Goal: Entertainment & Leisure: Consume media (video, audio)

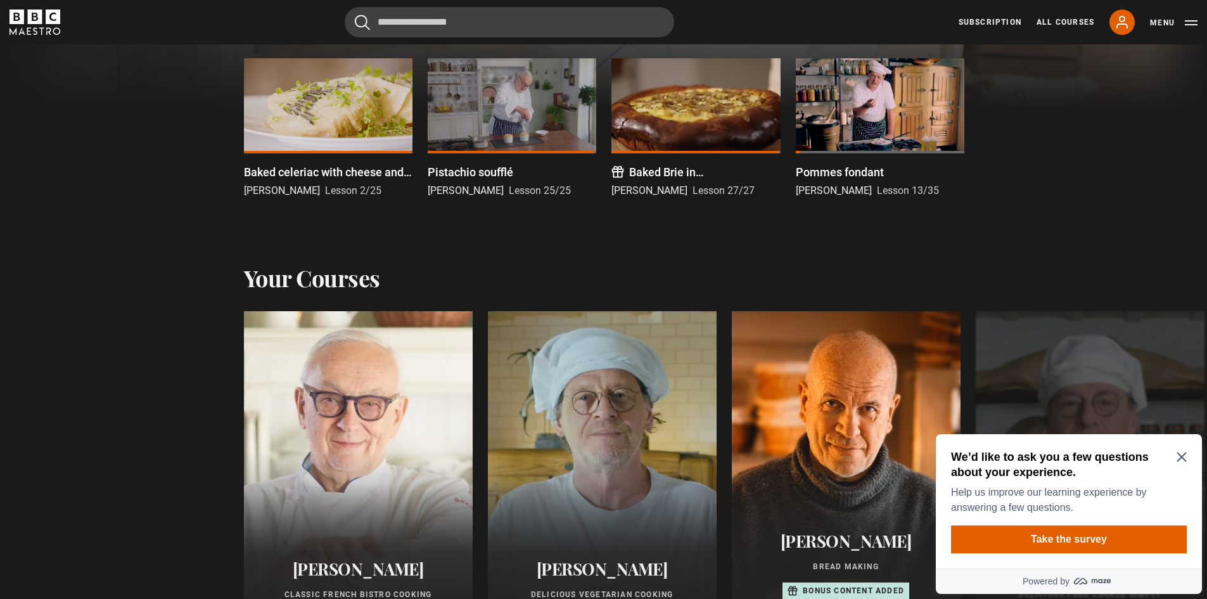
scroll to position [570, 0]
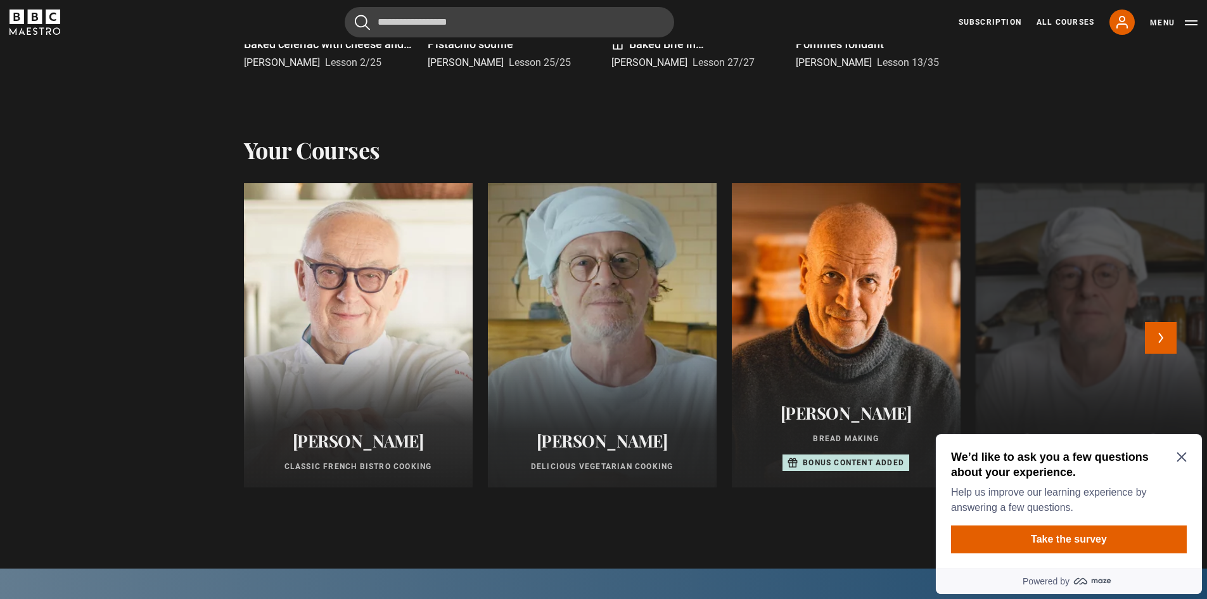
click at [639, 352] on div at bounding box center [603, 335] width 252 height 335
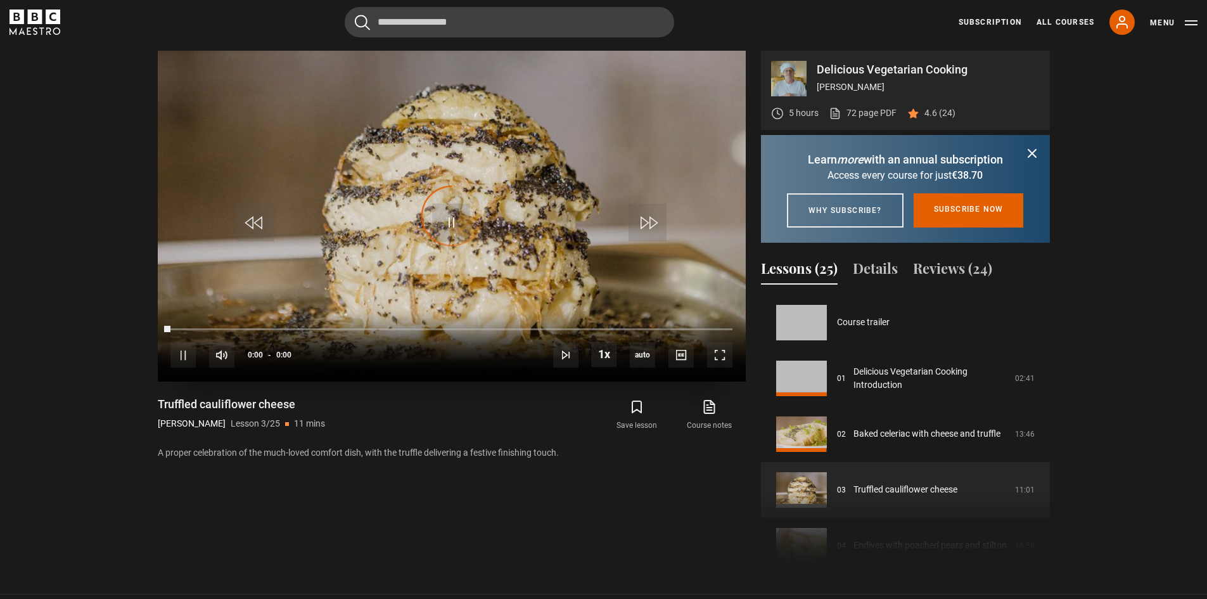
scroll to position [112, 0]
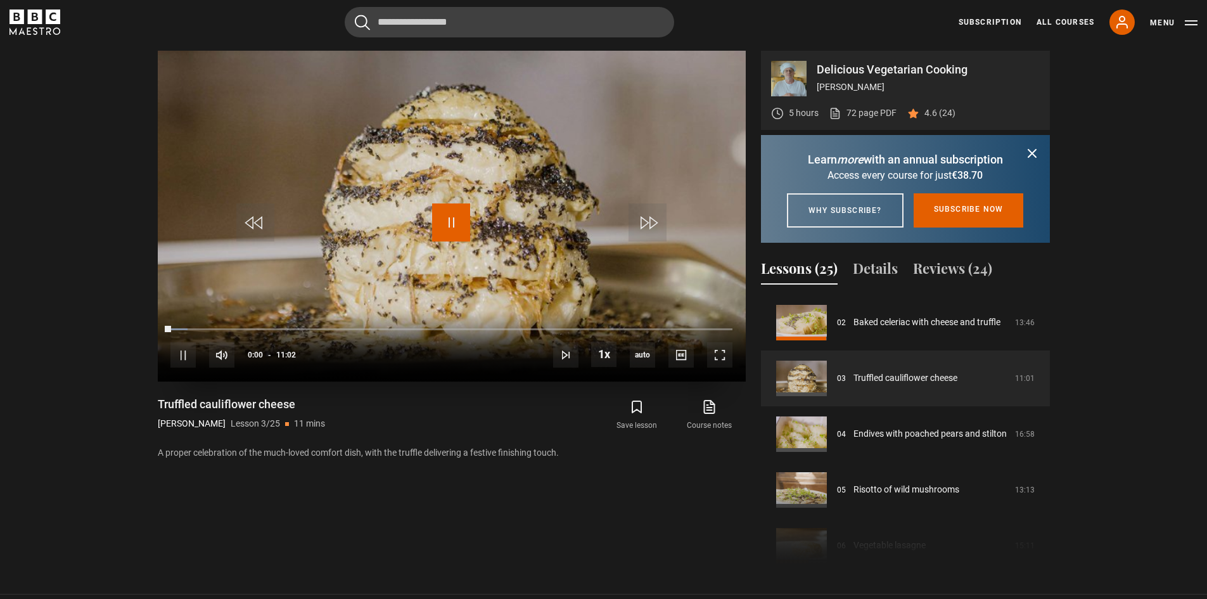
click at [460, 206] on span "Video Player" at bounding box center [451, 222] width 38 height 38
click at [465, 218] on span "Video Player" at bounding box center [451, 222] width 38 height 38
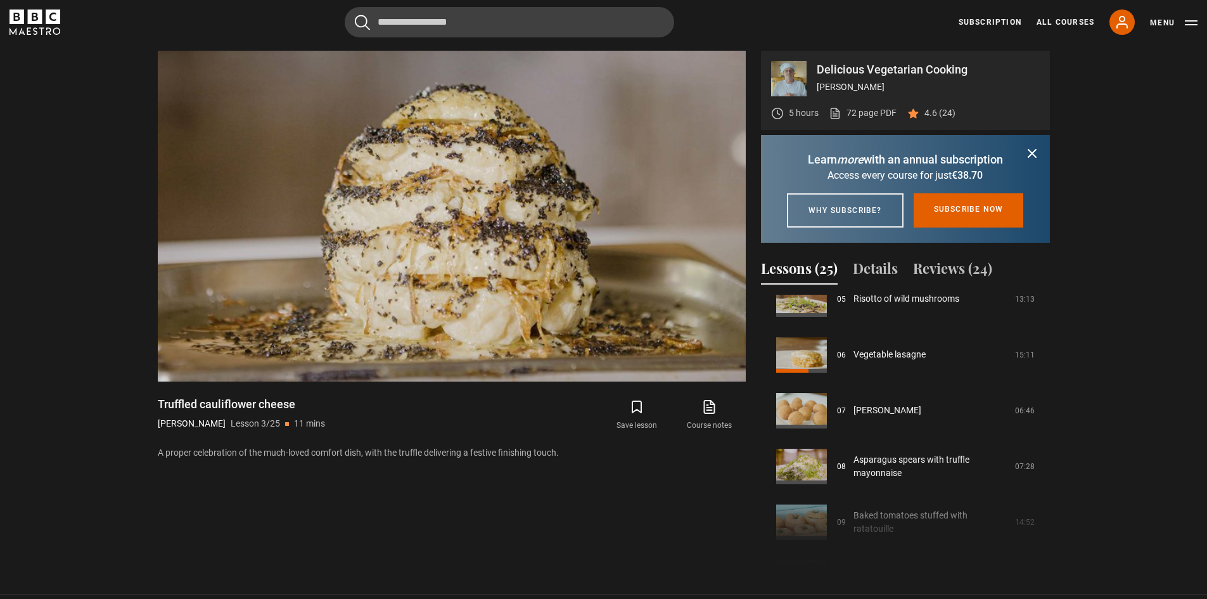
scroll to position [302, 0]
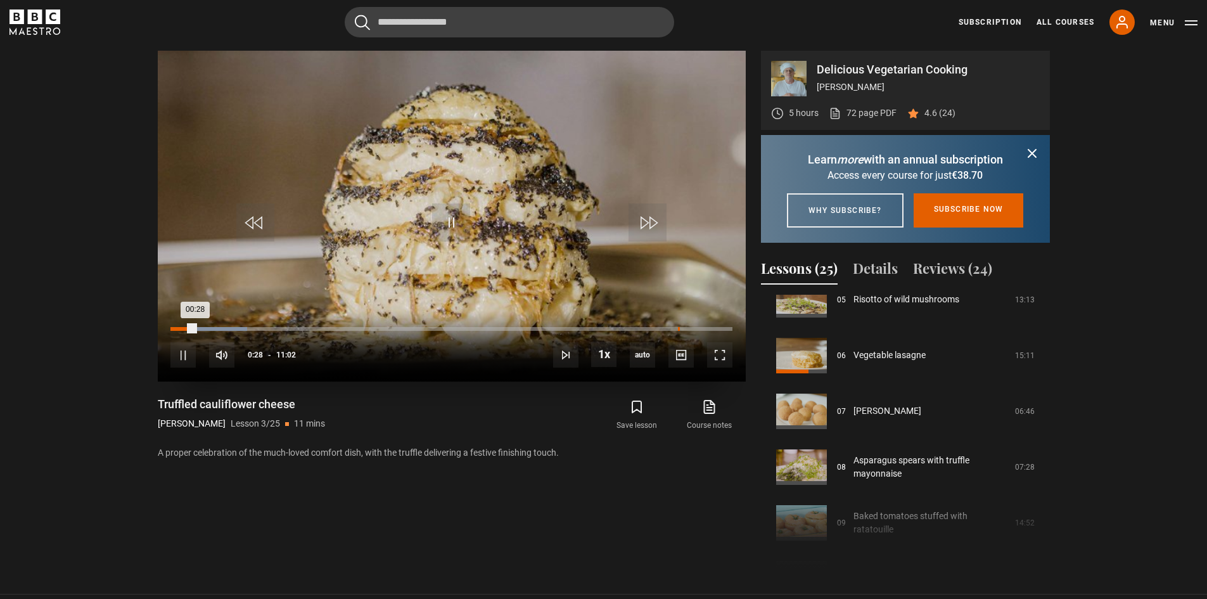
click at [678, 327] on div "09:58" at bounding box center [679, 329] width 2 height 4
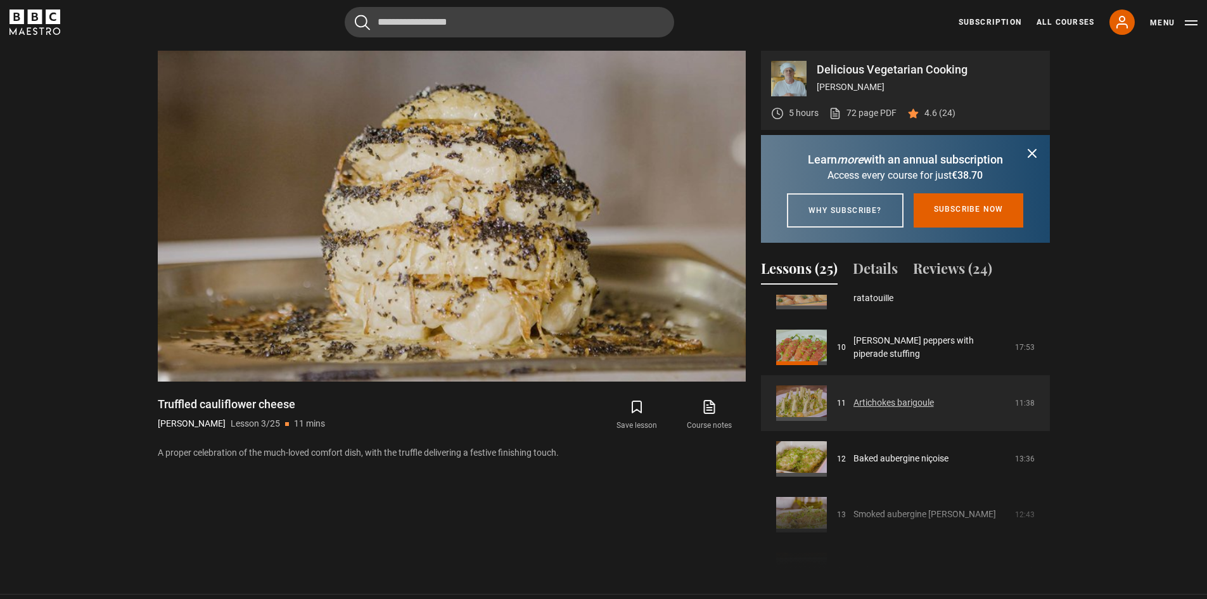
scroll to position [555, 0]
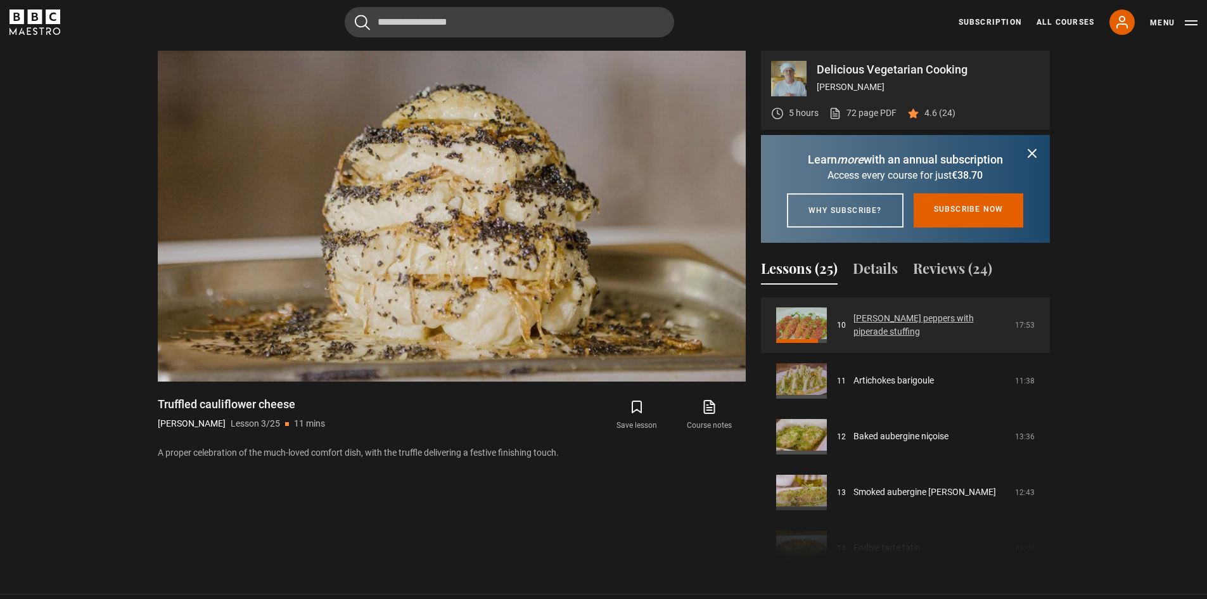
click at [914, 338] on link "[PERSON_NAME] peppers with piperade stuffing" at bounding box center [931, 325] width 154 height 27
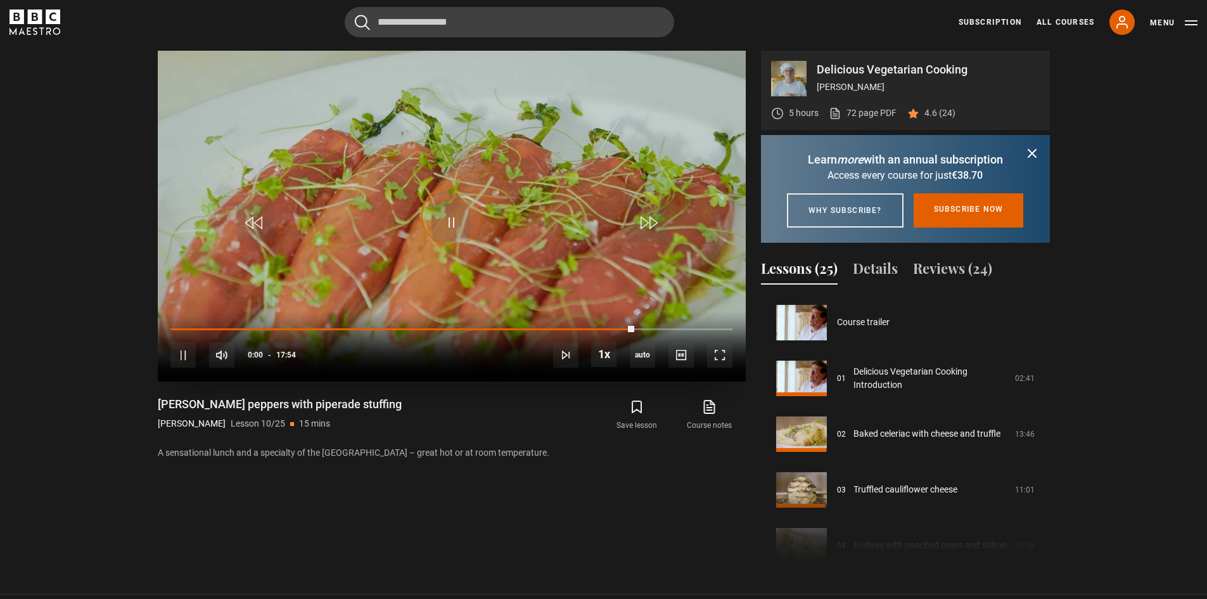
scroll to position [502, 0]
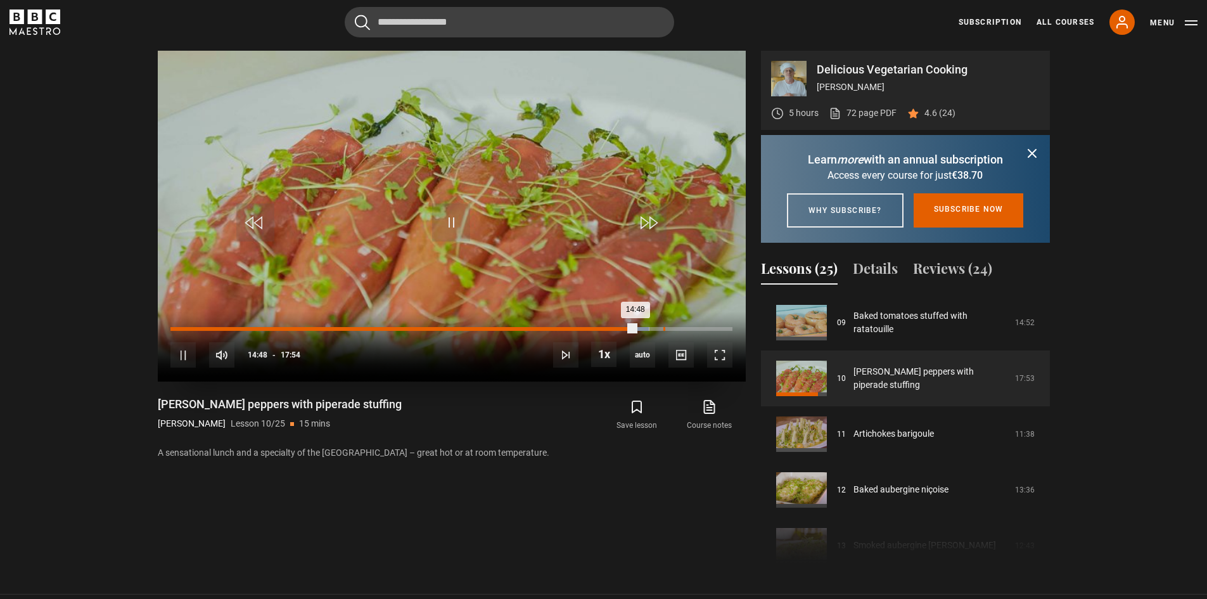
click at [664, 328] on div "15:43" at bounding box center [665, 329] width 2 height 4
click at [686, 328] on div "Loaded : 89.39% 16:26 16:26" at bounding box center [450, 329] width 561 height 4
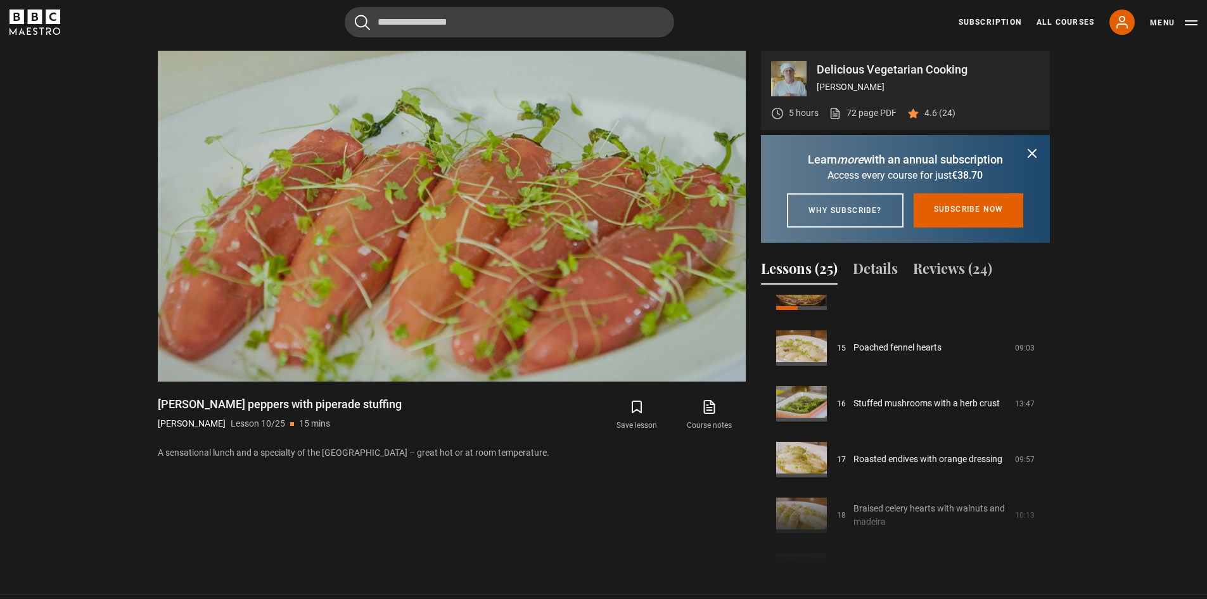
scroll to position [819, 0]
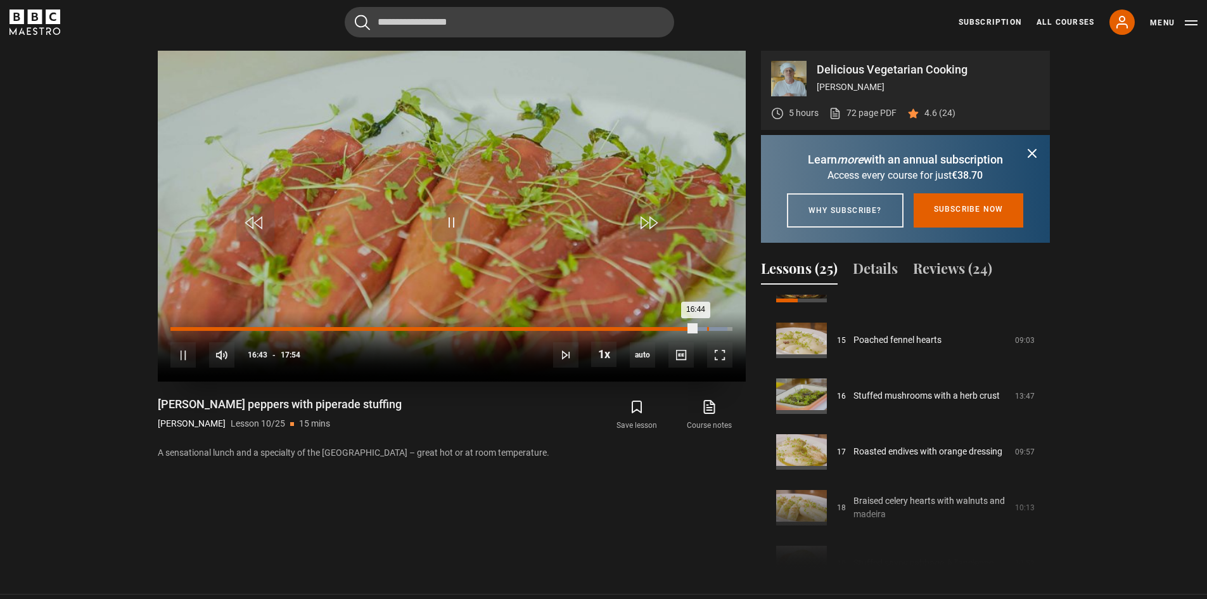
click at [707, 330] on div "Loaded : 99.16% 17:06 16:44" at bounding box center [450, 329] width 561 height 4
click at [716, 328] on div "Loaded : 100.00% 17:23 17:08" at bounding box center [450, 329] width 561 height 4
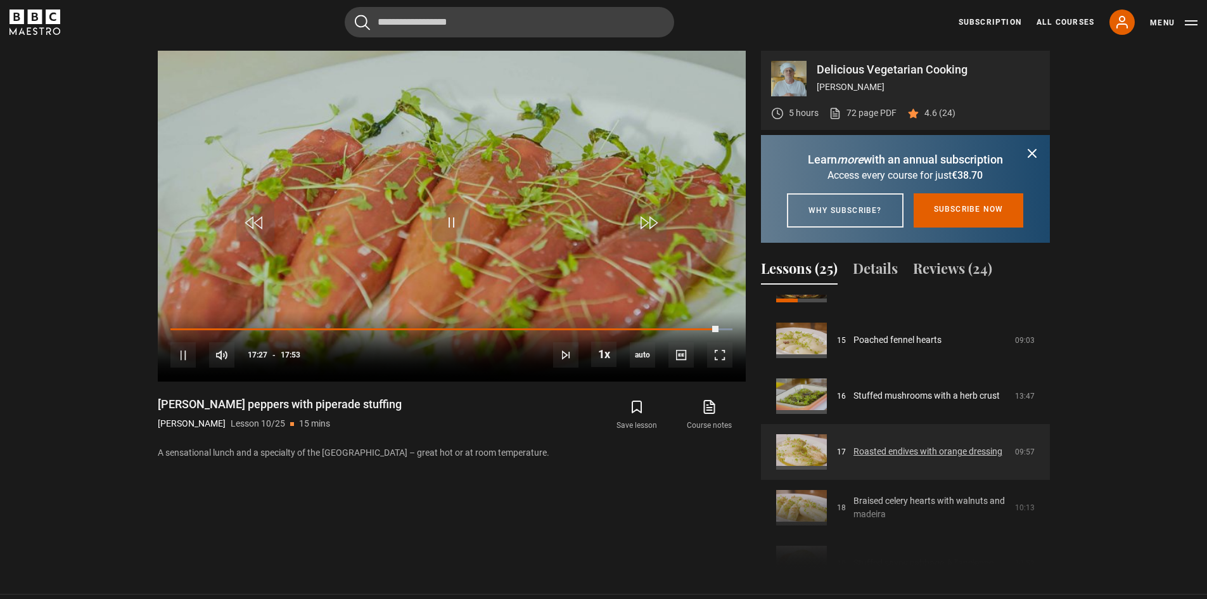
click at [870, 458] on link "Roasted endives with orange dressing" at bounding box center [928, 451] width 149 height 13
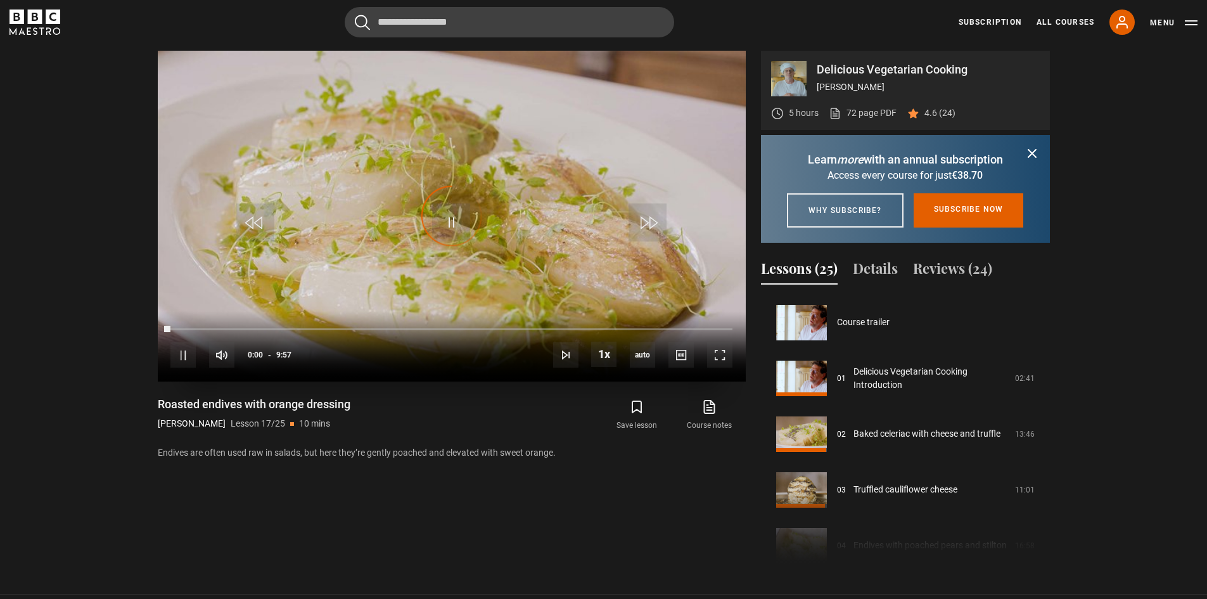
scroll to position [892, 0]
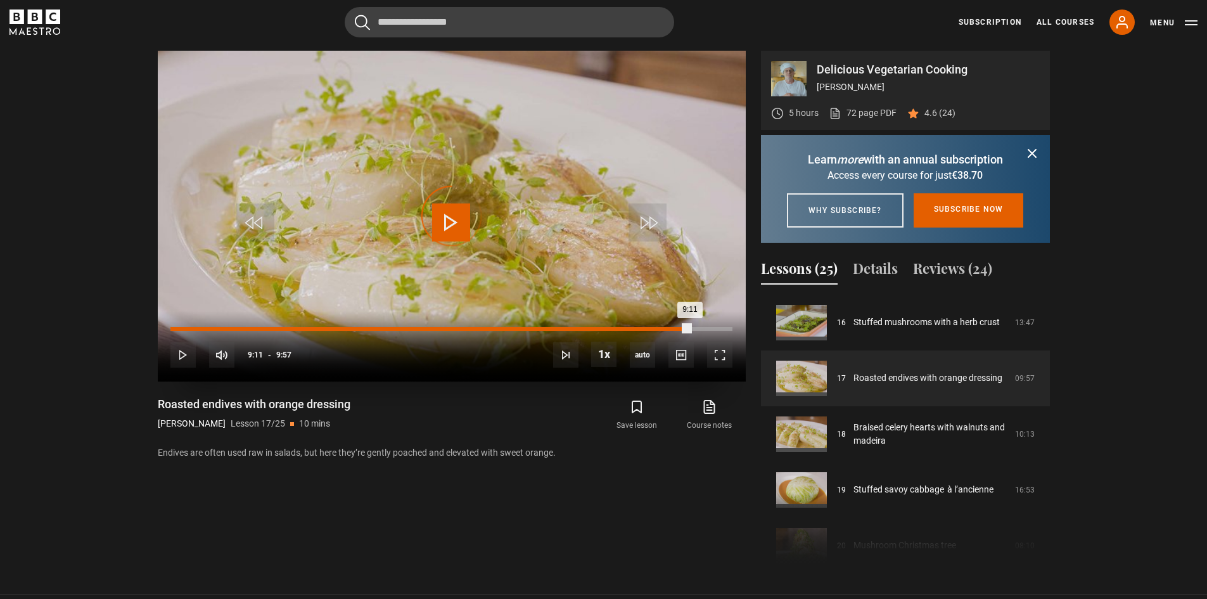
click at [690, 328] on div "Loaded : 4.19% 9:12 9:11" at bounding box center [450, 329] width 561 height 4
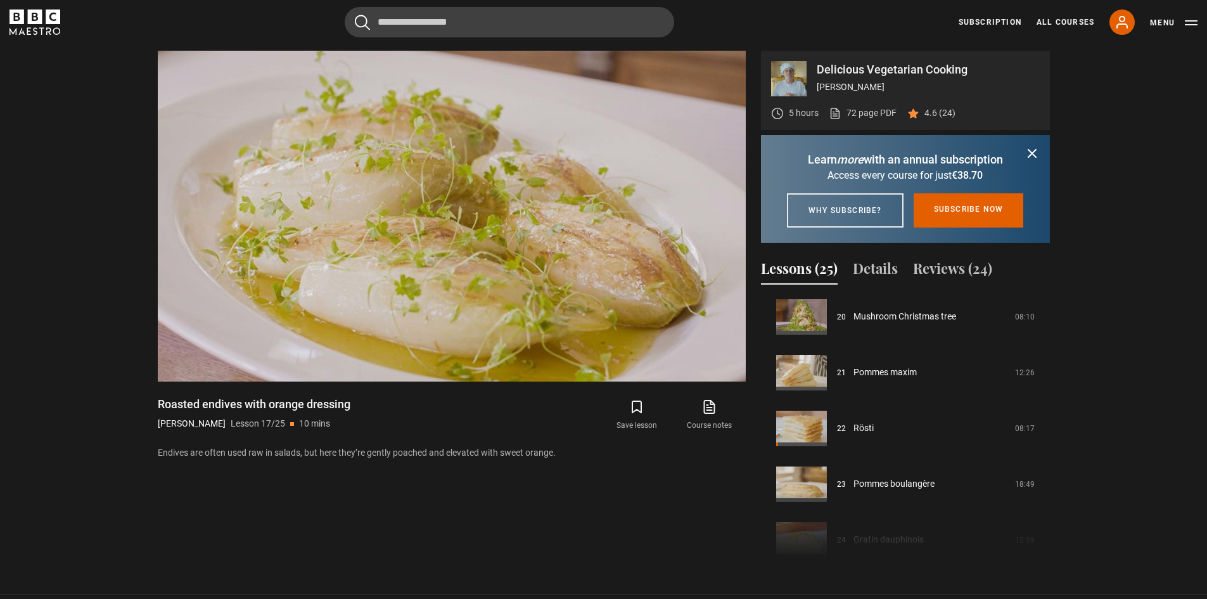
scroll to position [1146, 0]
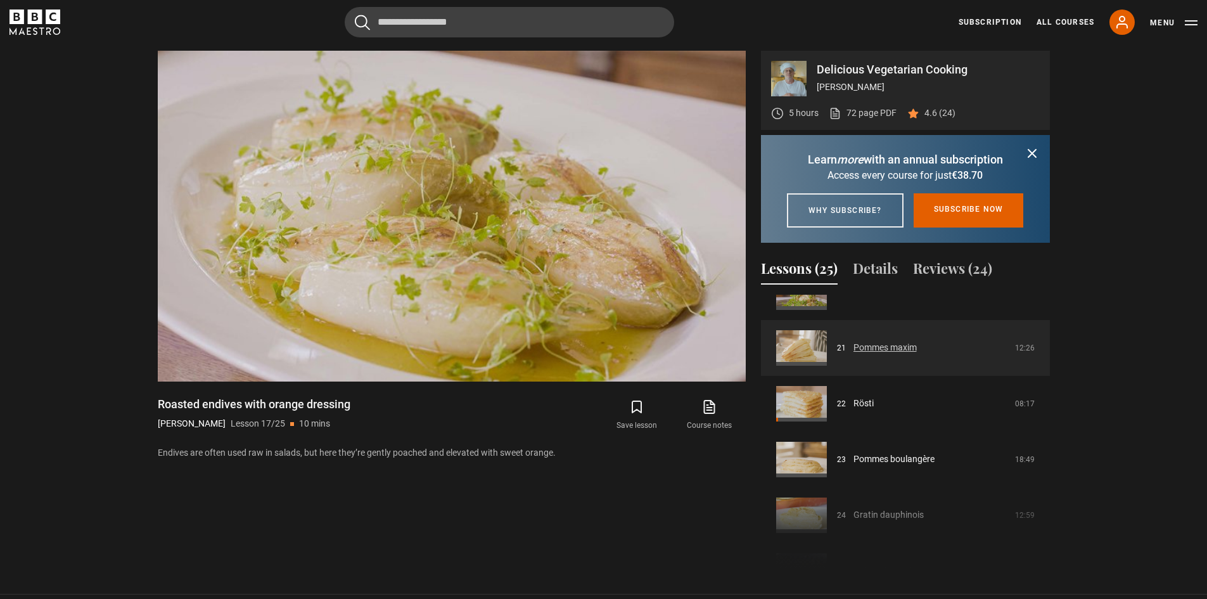
click at [917, 354] on link "Pommes maxim" at bounding box center [885, 347] width 63 height 13
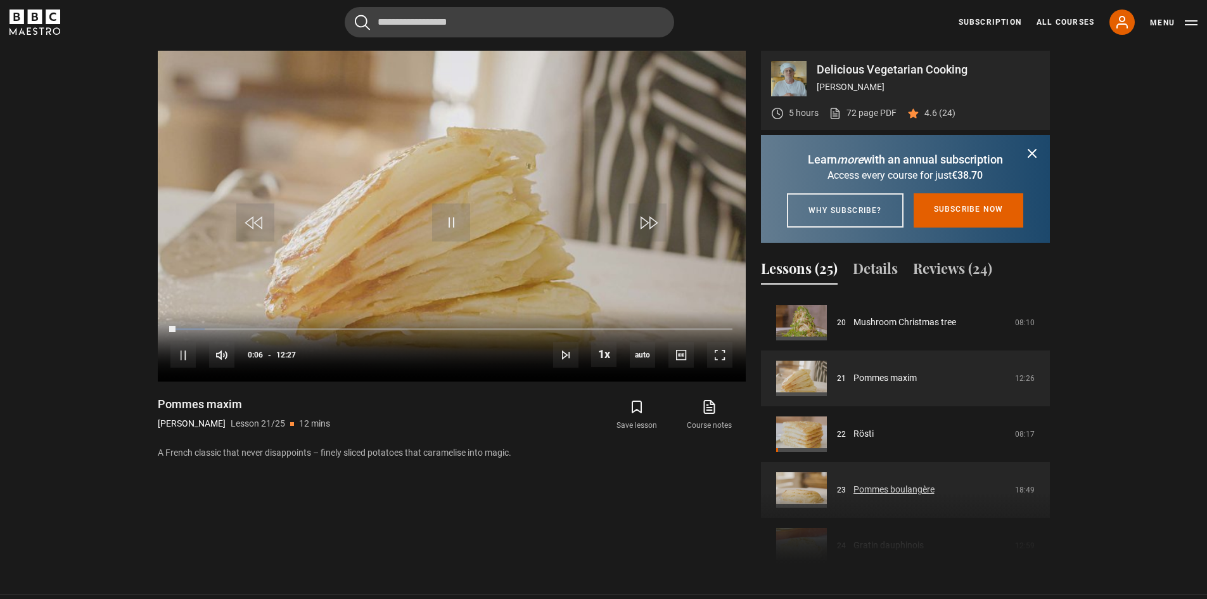
scroll to position [1176, 0]
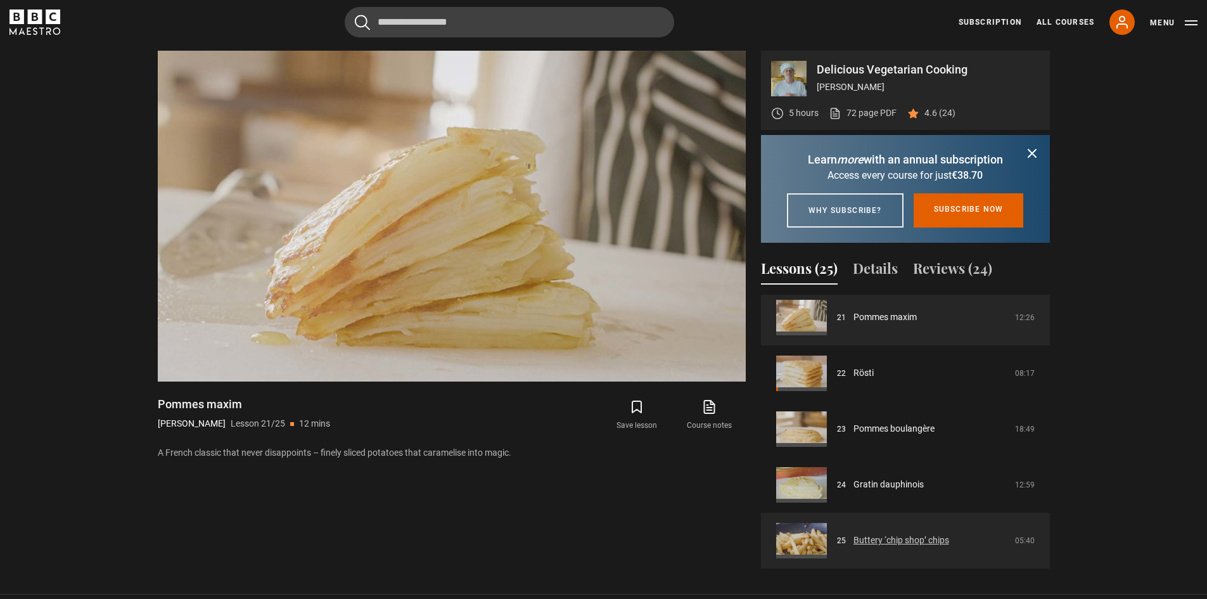
click at [935, 547] on link "Buttery ‘chip shop’ chips" at bounding box center [902, 540] width 96 height 13
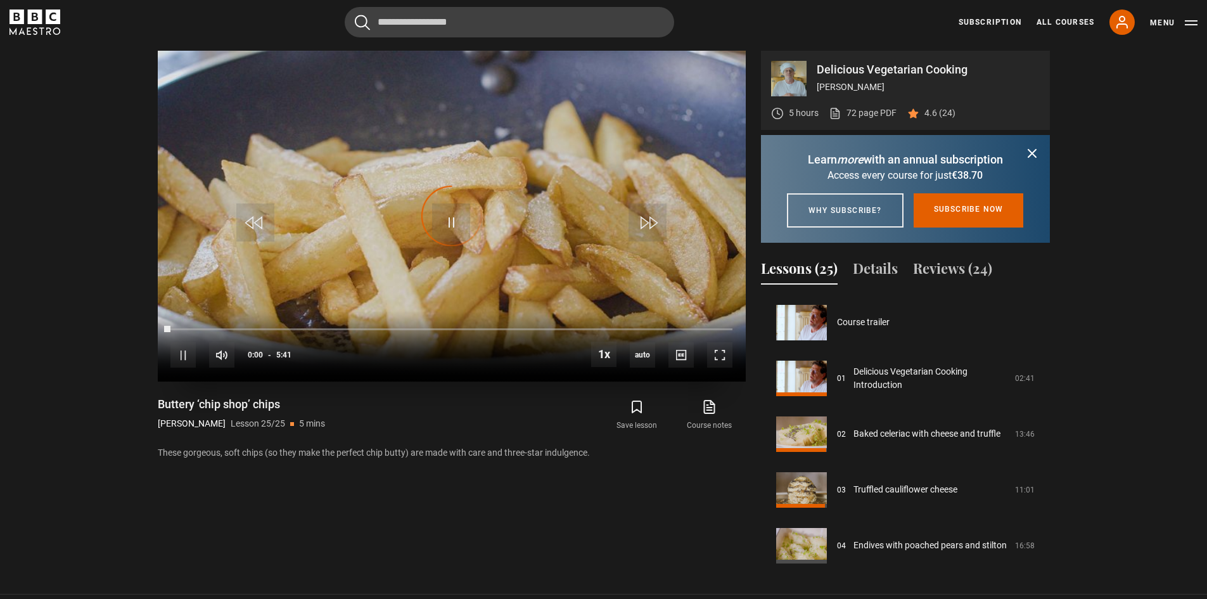
scroll to position [1176, 0]
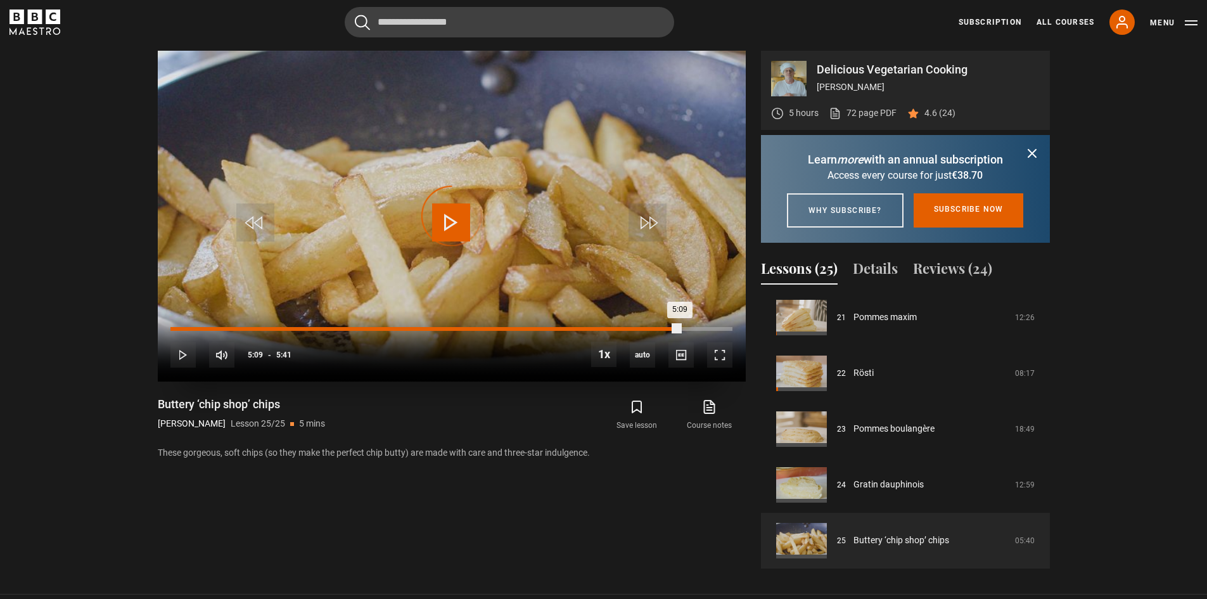
click at [679, 329] on div "Loaded : 10.26% 5:09 5:09" at bounding box center [450, 329] width 561 height 4
click at [277, 328] on div "Loaded : 100.00% 1:04 5:35" at bounding box center [450, 329] width 561 height 4
click at [328, 330] on div "Loaded : 23.47% 1:35 1:35" at bounding box center [450, 329] width 561 height 4
click at [369, 328] on div "Loaded : 38.15% 2:00 2:00" at bounding box center [450, 329] width 561 height 4
click at [406, 327] on div "Loaded : 45.48% 2:23 2:23" at bounding box center [450, 329] width 561 height 4
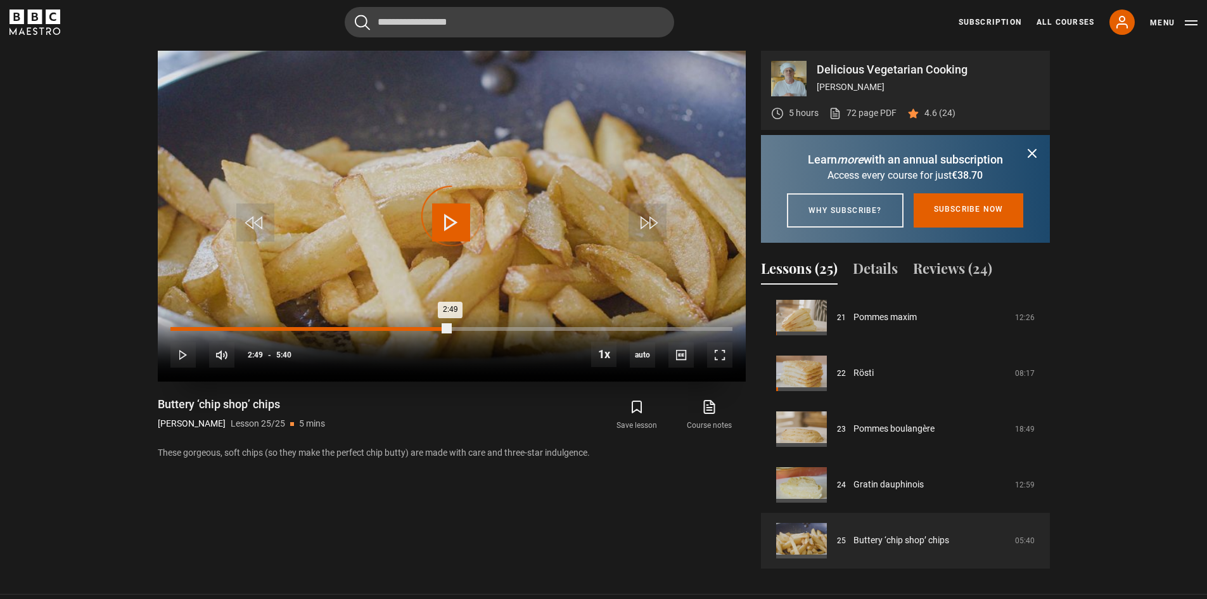
click at [450, 328] on div "Loaded : 0.00% 2:49 2:49" at bounding box center [450, 329] width 561 height 4
drag, startPoint x: 491, startPoint y: 326, endPoint x: 503, endPoint y: 336, distance: 15.3
click at [491, 327] on div "10s Skip Back 10 seconds Pause 10s Skip Forward 10 seconds Loaded : 60.15% 3:08…" at bounding box center [452, 346] width 588 height 70
click at [505, 330] on div "Loaded : 68.96% 3:23 3:23" at bounding box center [450, 329] width 561 height 4
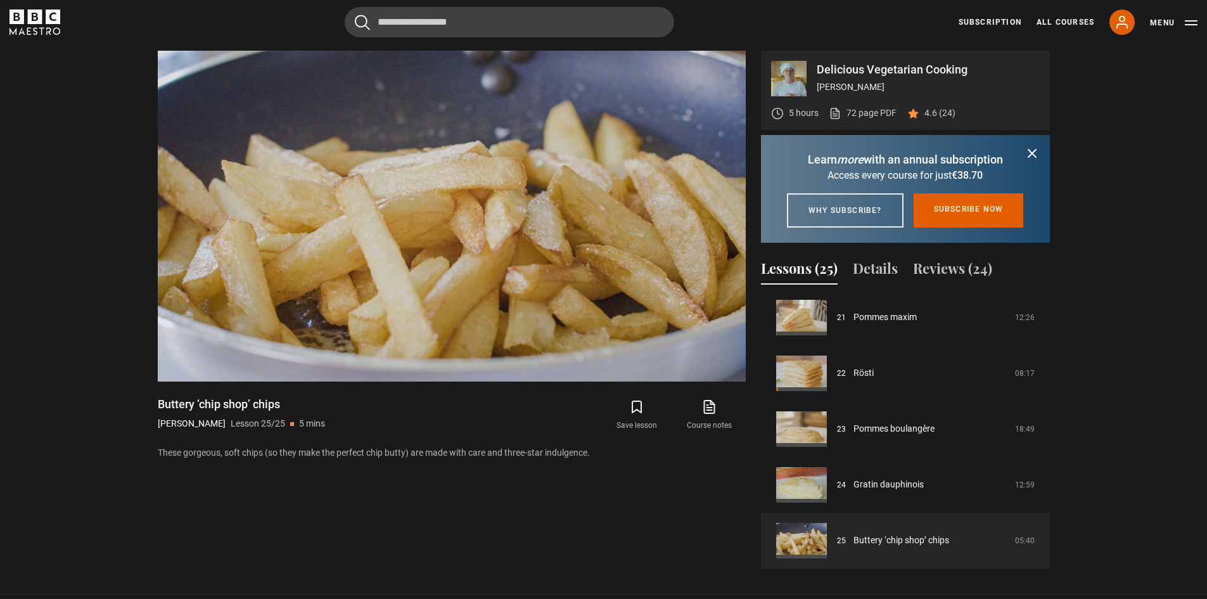
drag, startPoint x: 11, startPoint y: 253, endPoint x: 21, endPoint y: 166, distance: 88.0
click at [20, 165] on section "Delicious Vegetarian Cooking Marco Pierre White 5 hours 72 page PDF (opens in n…" at bounding box center [603, 297] width 1207 height 594
drag, startPoint x: 22, startPoint y: 167, endPoint x: 2, endPoint y: 158, distance: 21.6
click at [2, 158] on section "Delicious Vegetarian Cooking Marco Pierre White 5 hours 72 page PDF (opens in n…" at bounding box center [603, 297] width 1207 height 594
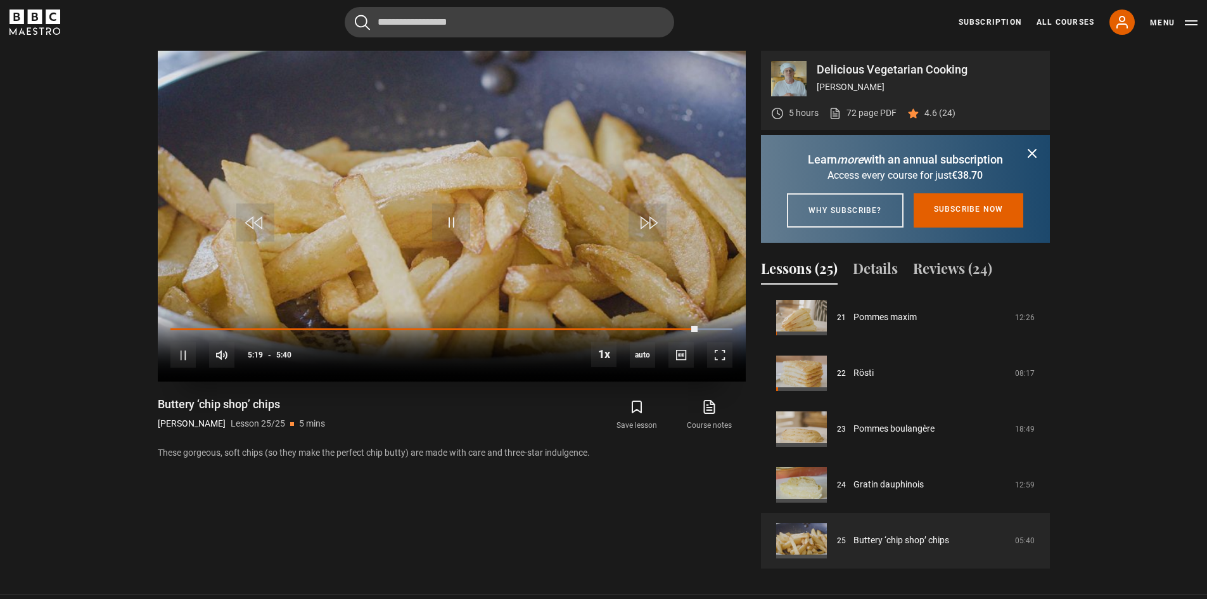
click at [311, 200] on video "Video Player" at bounding box center [452, 216] width 588 height 331
drag, startPoint x: 305, startPoint y: 165, endPoint x: 305, endPoint y: 154, distance: 10.8
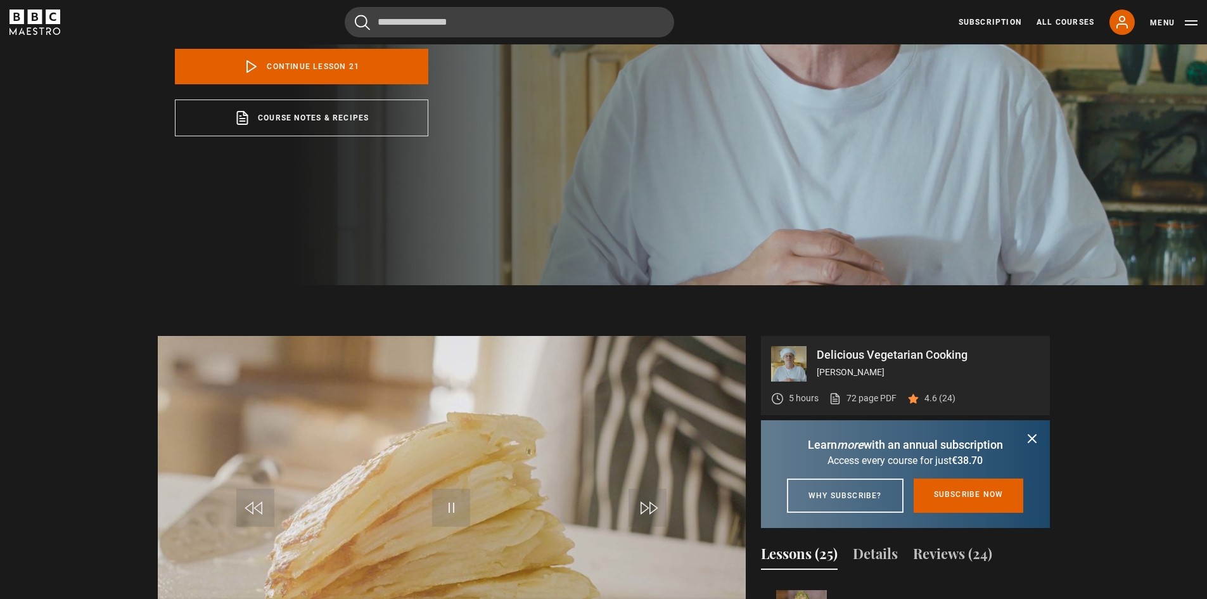
scroll to position [127, 0]
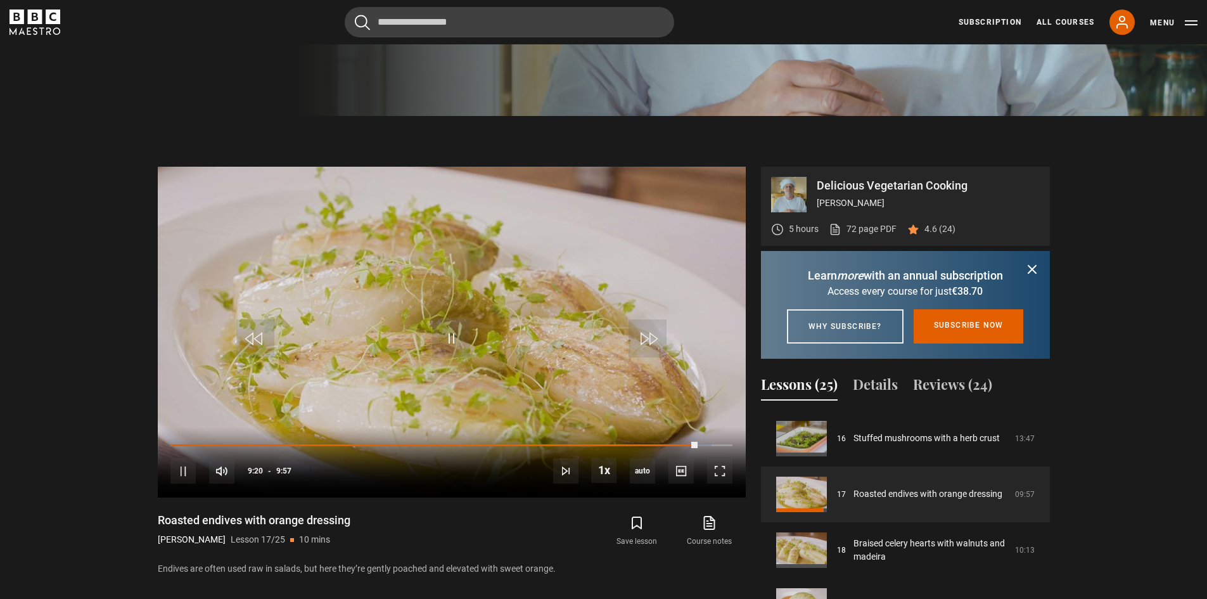
scroll to position [634, 0]
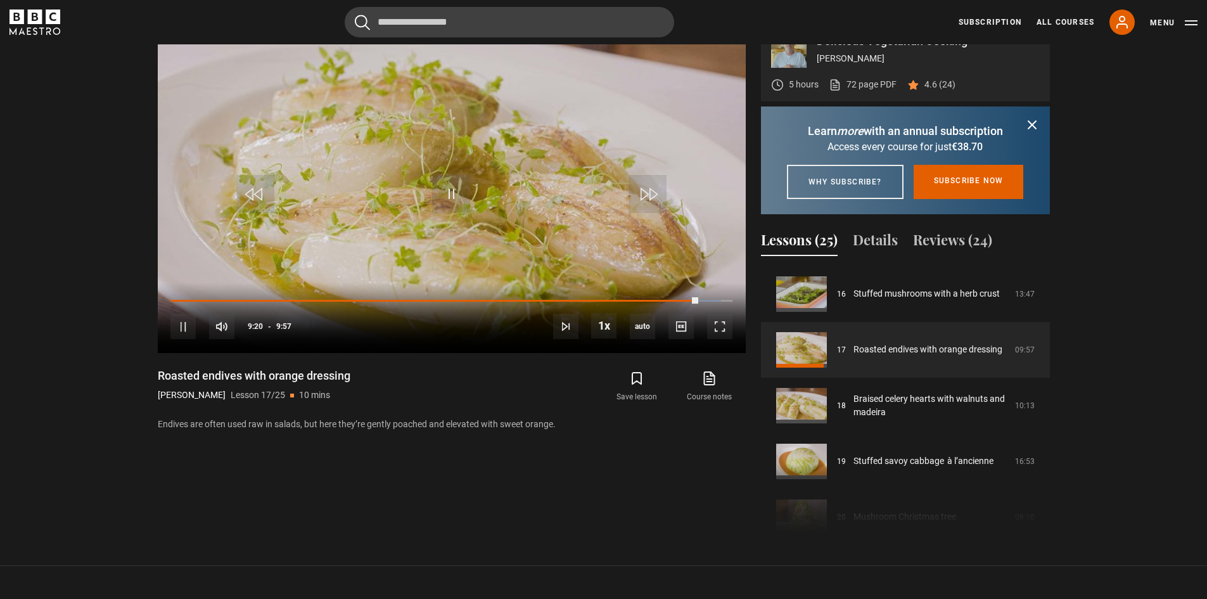
drag, startPoint x: 71, startPoint y: 254, endPoint x: 76, endPoint y: 250, distance: 6.7
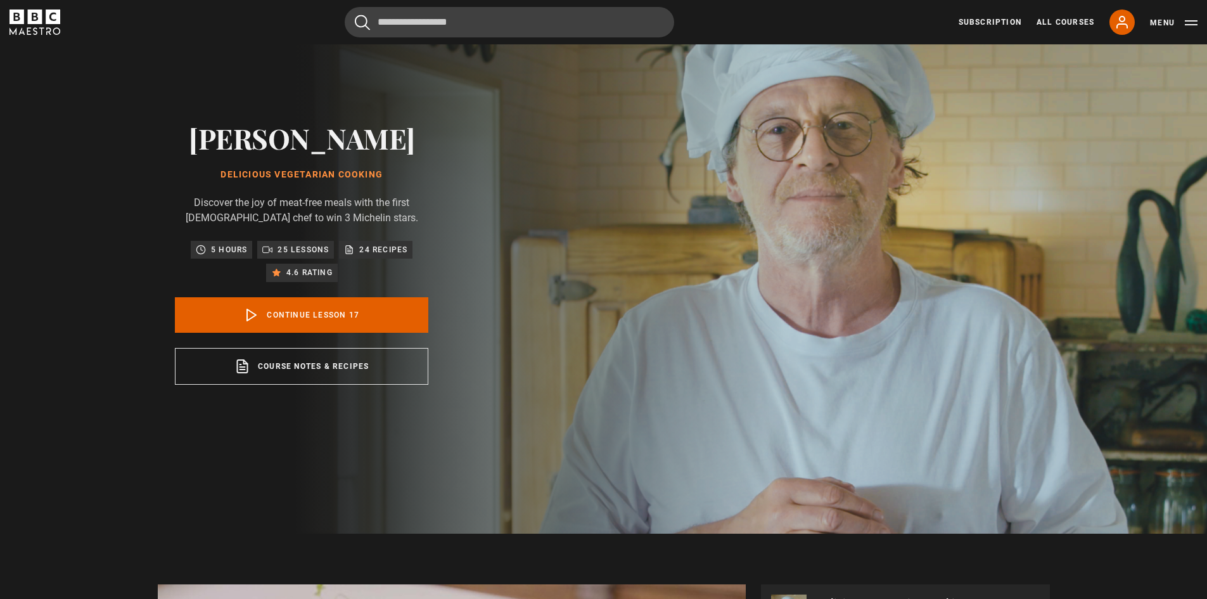
scroll to position [0, 0]
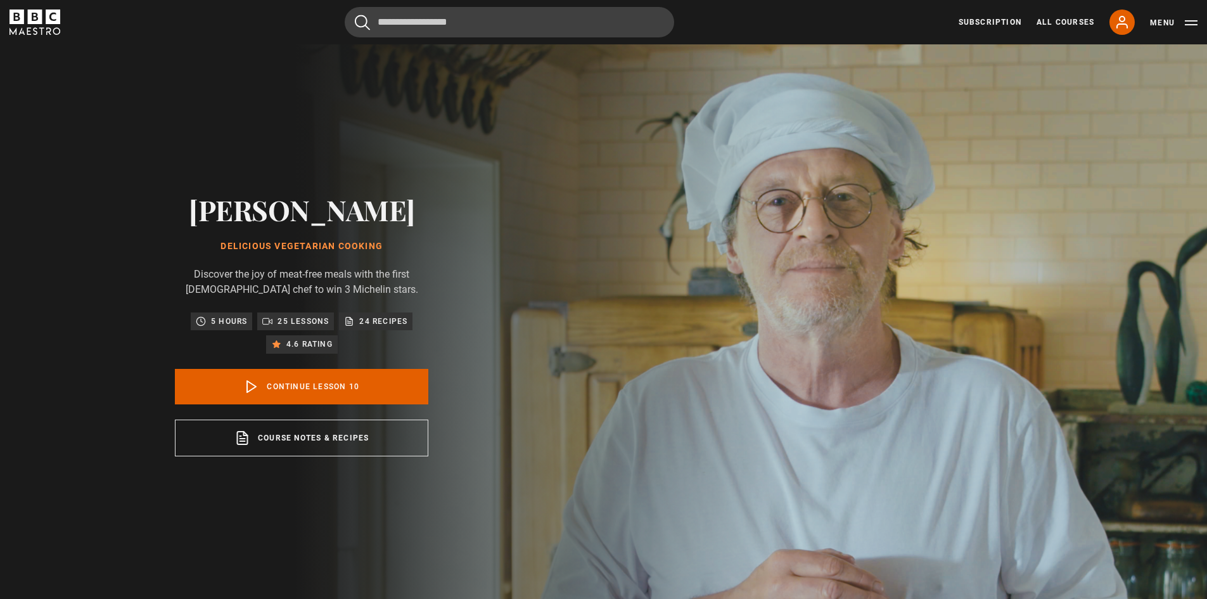
scroll to position [502, 0]
click at [49, 23] on icon "BBC Maestro" at bounding box center [53, 17] width 15 height 15
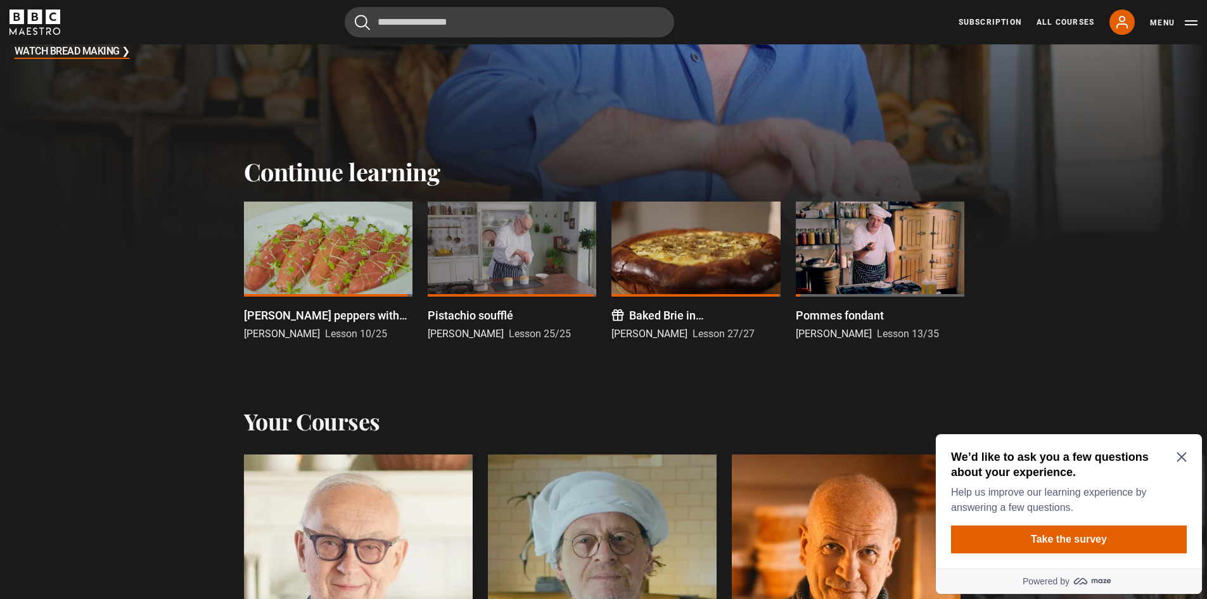
scroll to position [317, 0]
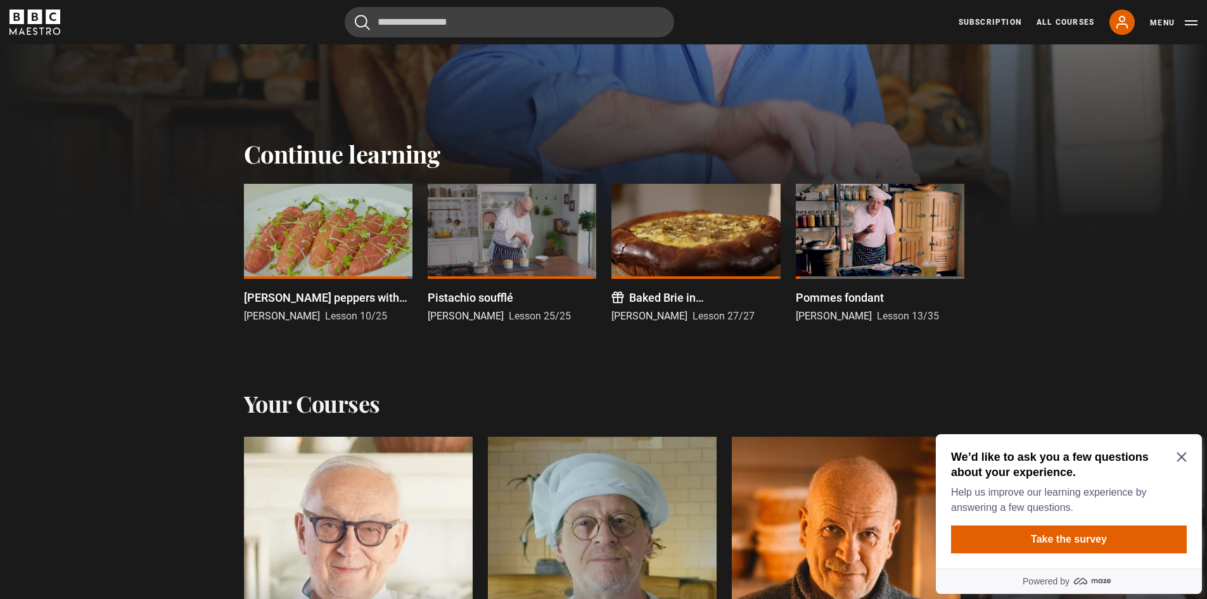
click at [1183, 452] on icon "Close Maze Prompt" at bounding box center [1182, 457] width 10 height 10
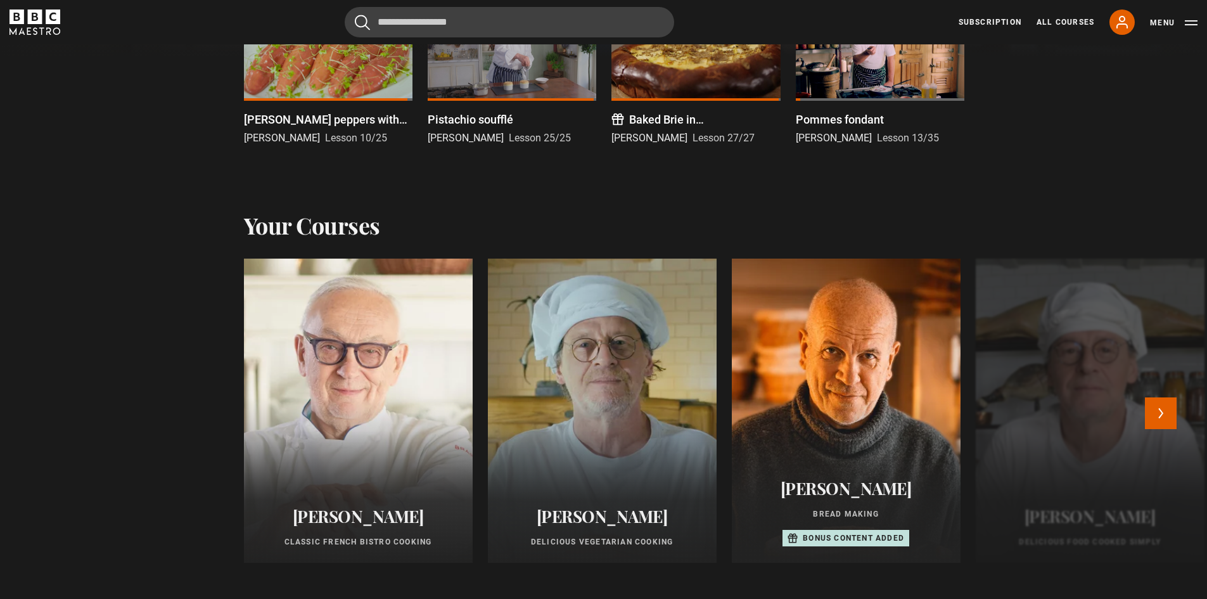
scroll to position [697, 0]
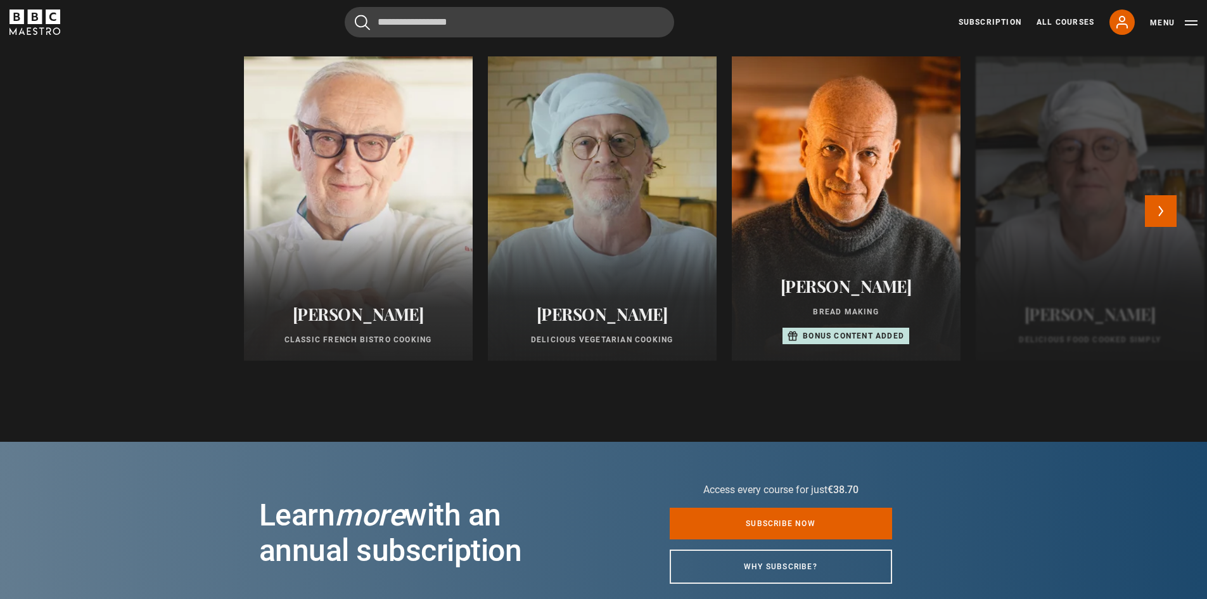
click at [398, 183] on div at bounding box center [358, 208] width 252 height 335
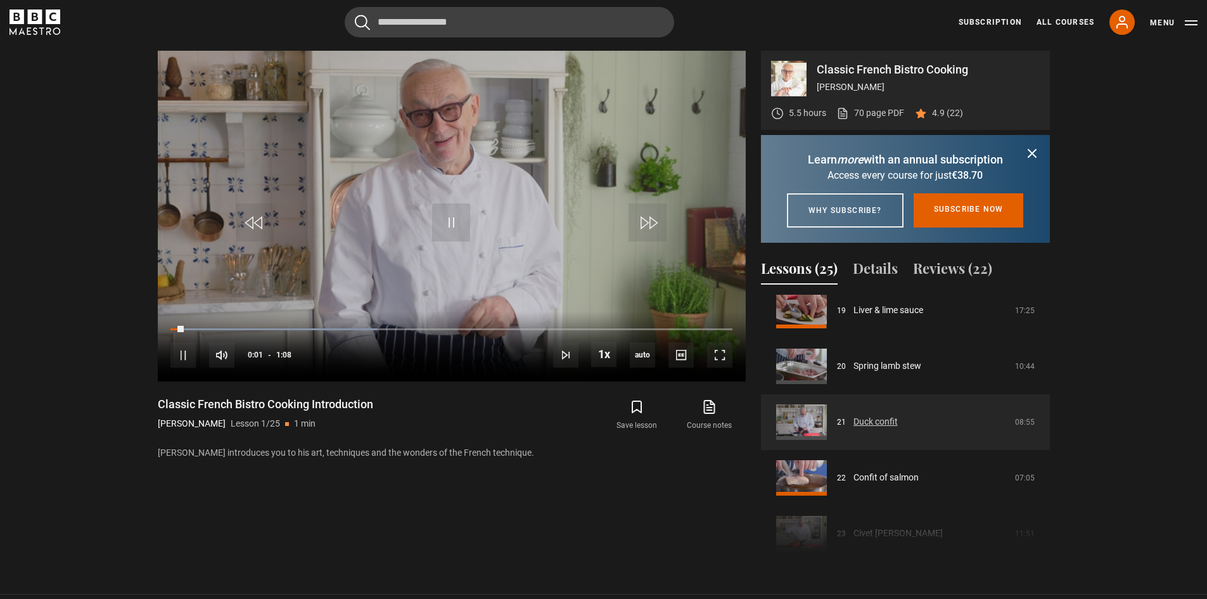
scroll to position [1077, 0]
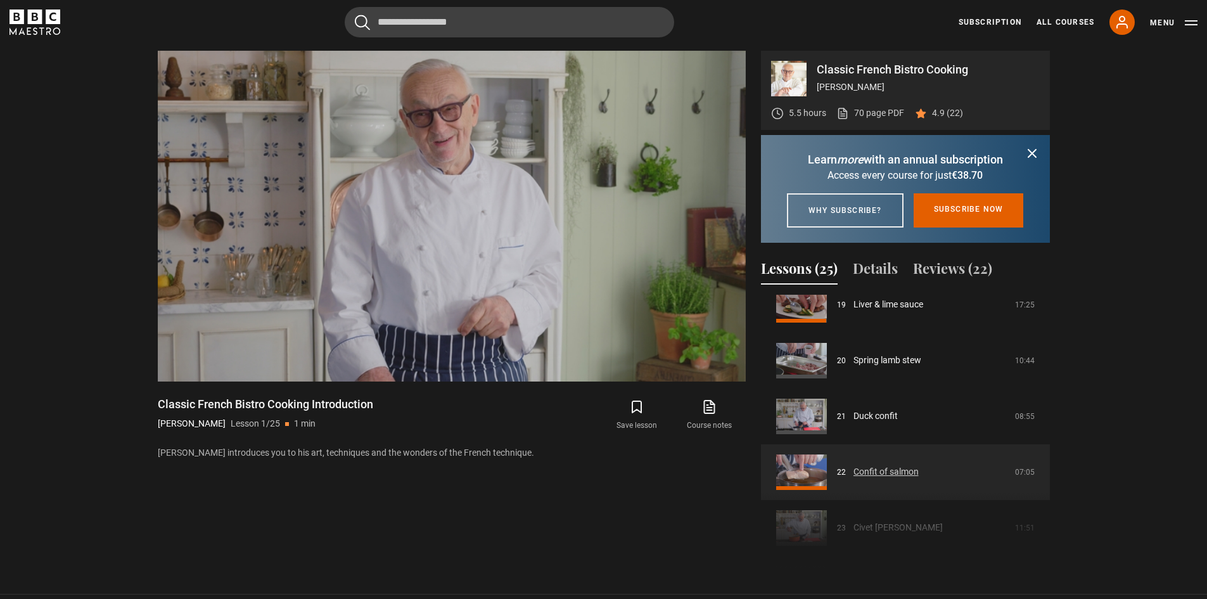
click at [919, 476] on link "Confit of salmon" at bounding box center [886, 471] width 65 height 13
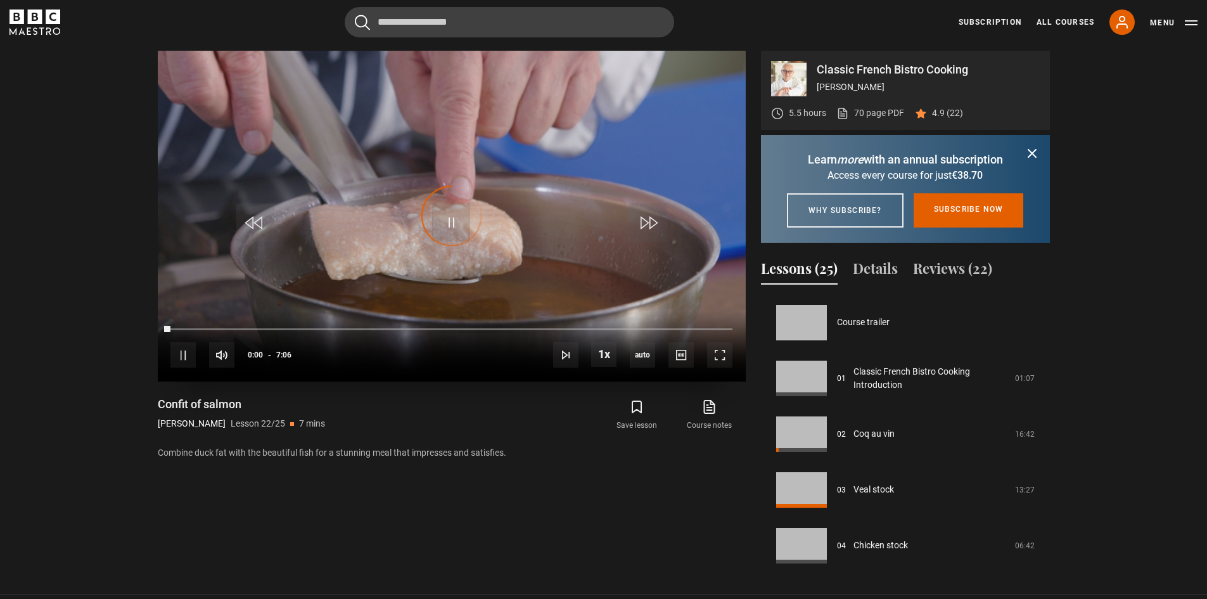
scroll to position [1171, 0]
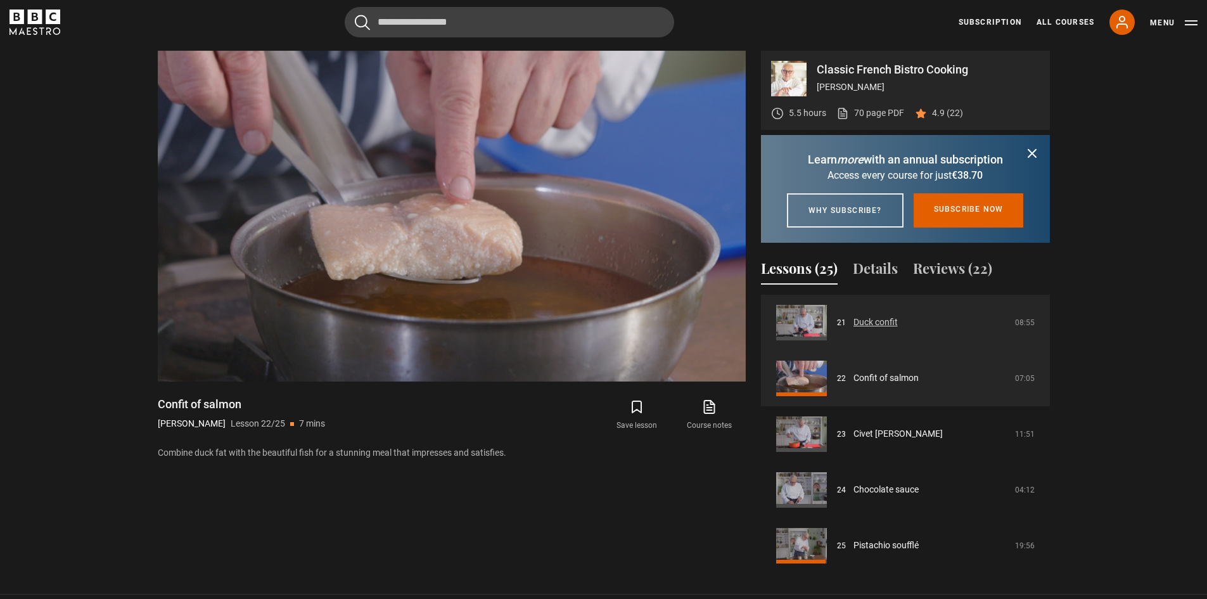
click at [882, 329] on link "Duck confit" at bounding box center [876, 322] width 44 height 13
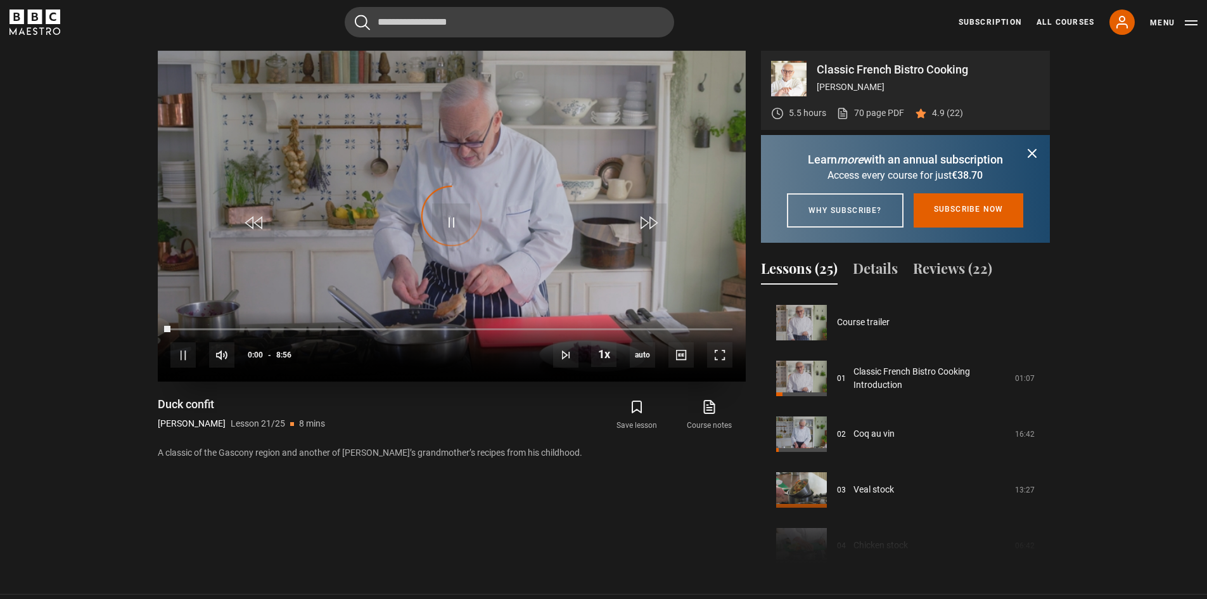
scroll to position [1115, 0]
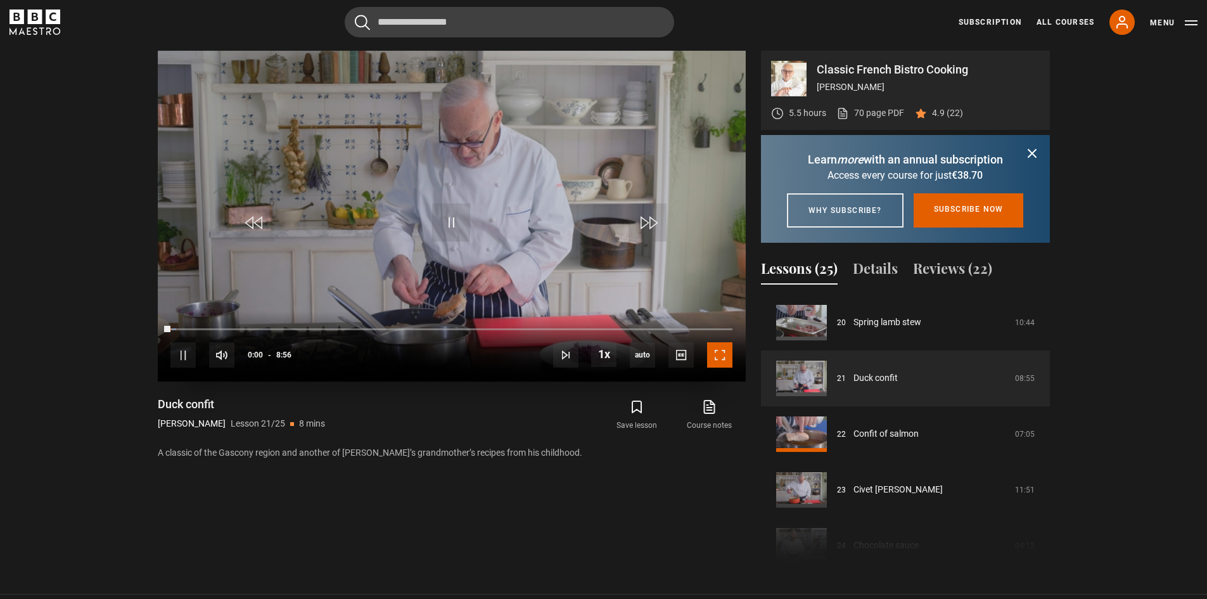
click at [725, 363] on span "Video Player" at bounding box center [719, 354] width 25 height 25
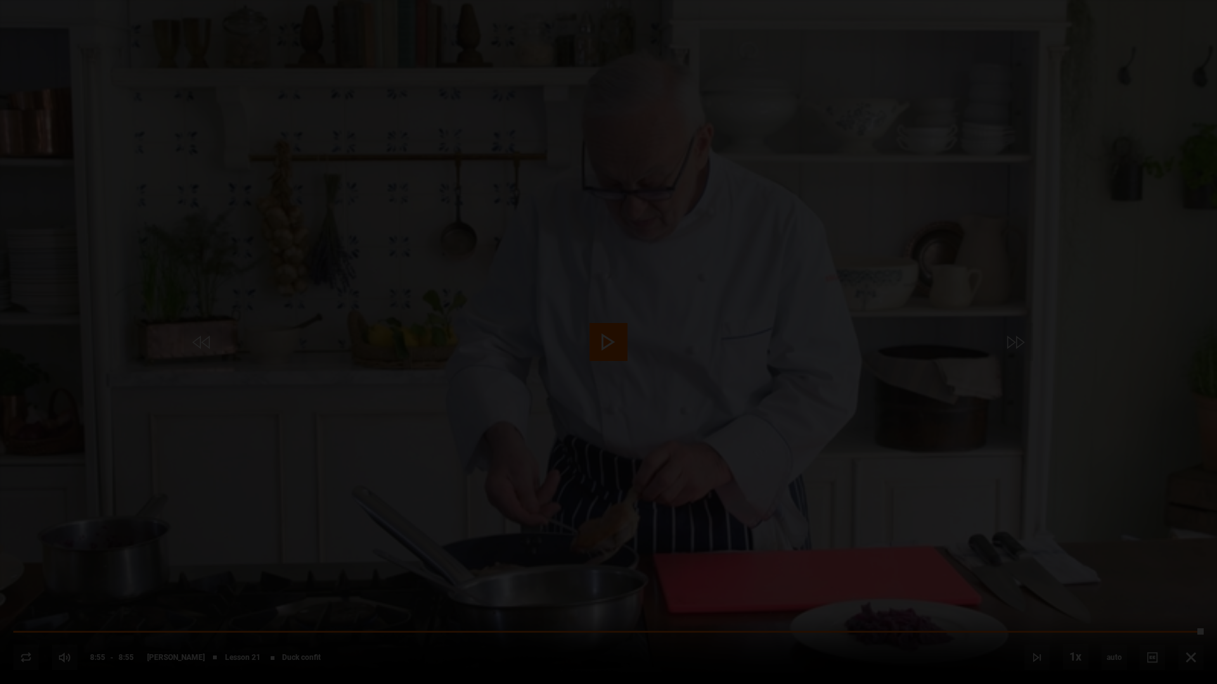
click at [1196, 598] on div "Lesson Completed Up next Confit of salmon Cancel Do you want to save this lesso…" at bounding box center [608, 342] width 1217 height 684
click at [1180, 598] on icon "Video Player" at bounding box center [1178, 661] width 13 height 13
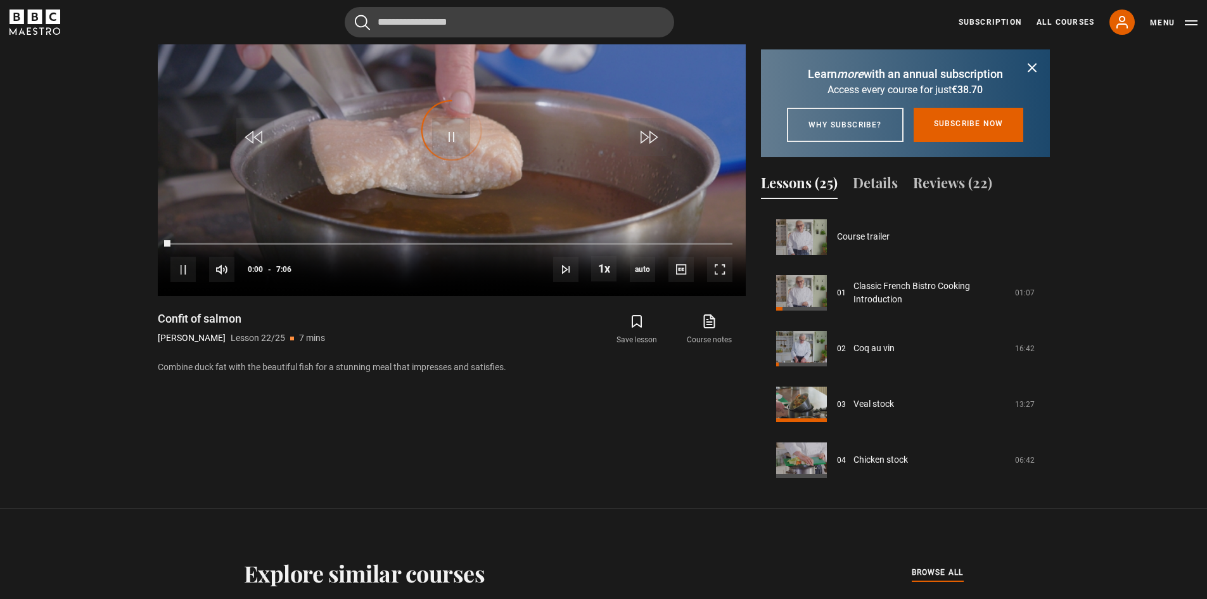
scroll to position [1171, 0]
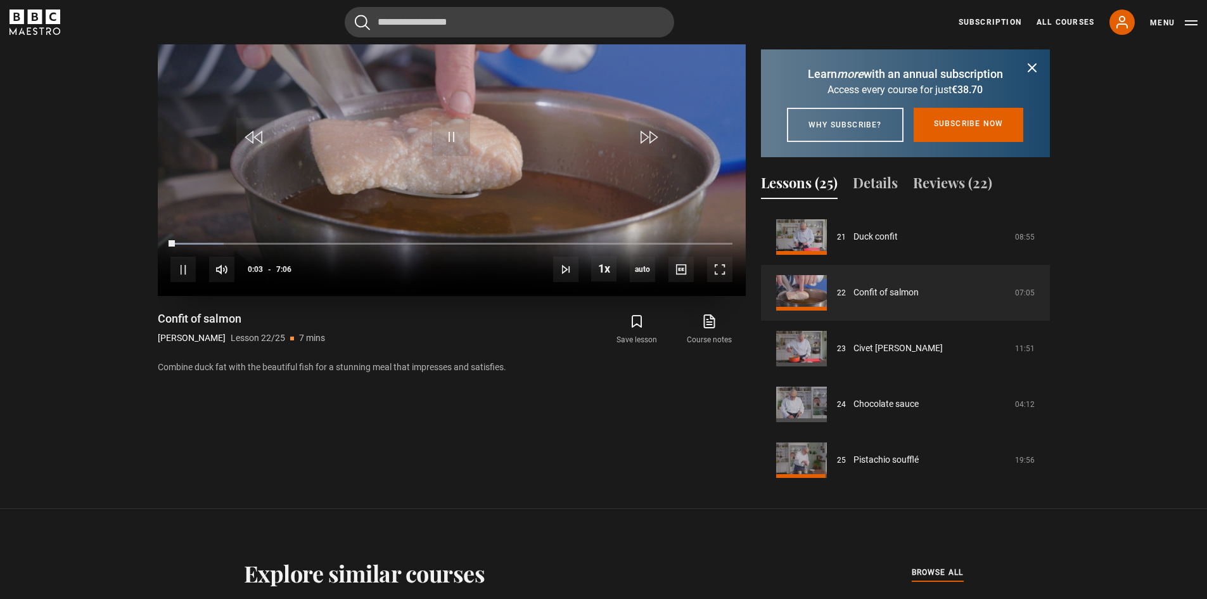
click at [561, 179] on video "Video Player" at bounding box center [452, 130] width 588 height 331
